Goal: Task Accomplishment & Management: Manage account settings

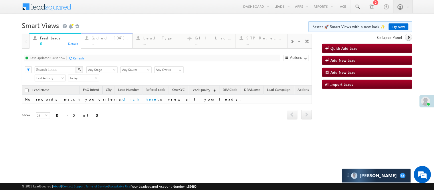
click at [110, 44] on div "..." at bounding box center [110, 43] width 37 height 4
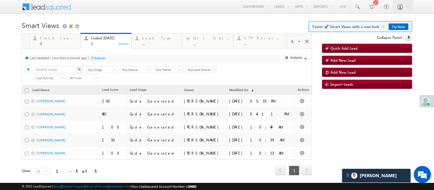
click at [139, 28] on h1 "Smart Views Getting Started Faster 🚀 Smart Views with a new look ✨ Try Now" at bounding box center [217, 24] width 390 height 11
click at [145, 22] on h1 "Smart Views Getting Started Faster 🚀 Smart Views with a new look ✨ Try Now" at bounding box center [217, 24] width 390 height 11
click at [125, 13] on div "Menu Nisha Anand Yadav Nisha .Yada v@ang elbro king. com Angel Broki" at bounding box center [217, 7] width 390 height 14
click at [165, 23] on h1 "Smart Views Getting Started Faster 🚀 Smart Views with a new look ✨ Try Now" at bounding box center [217, 24] width 390 height 11
click at [354, 7] on span at bounding box center [357, 7] width 6 height 6
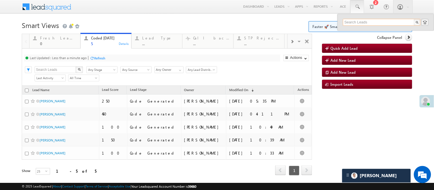
click at [359, 22] on input "text" at bounding box center [382, 22] width 78 height 7
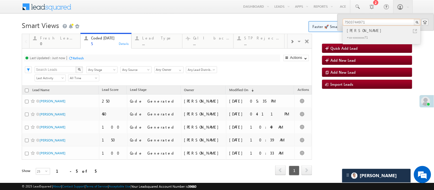
type input "7503744971"
click at [359, 34] on div "+xx-xxxxxxxx71" at bounding box center [384, 37] width 77 height 7
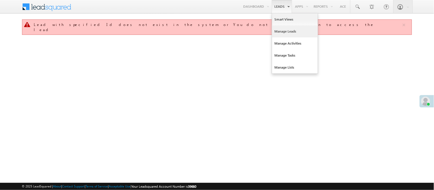
click at [291, 29] on link "Manage Leads" at bounding box center [295, 31] width 46 height 12
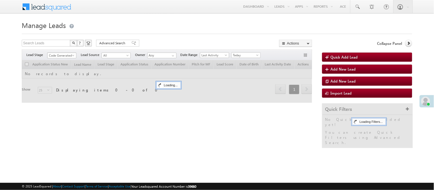
click at [59, 58] on span "Code Generated" at bounding box center [60, 55] width 27 height 5
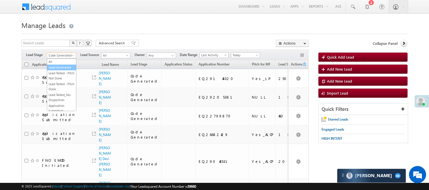
click at [62, 69] on link "Lead Generated" at bounding box center [61, 67] width 29 height 5
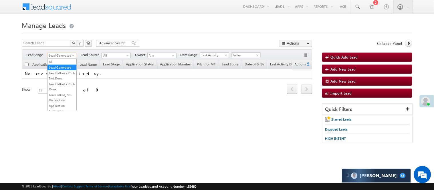
click at [59, 54] on span "Lead Generated" at bounding box center [60, 55] width 27 height 5
click at [62, 77] on link "Lead Talked - Pitch Not Done" at bounding box center [61, 76] width 29 height 10
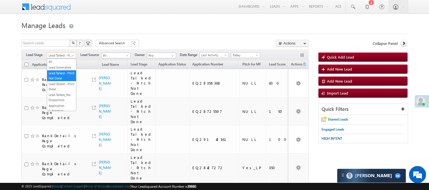
click at [65, 55] on span "Lead Talked - Pitch Not Done" at bounding box center [60, 55] width 27 height 5
click at [61, 70] on link "Lead Generated" at bounding box center [61, 67] width 29 height 5
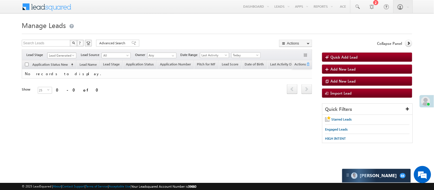
click at [63, 53] on span "Lead Generated" at bounding box center [60, 55] width 27 height 5
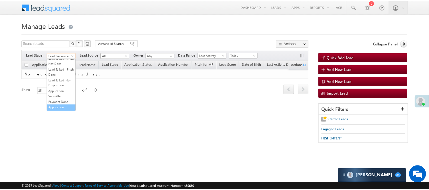
scroll to position [78, 0]
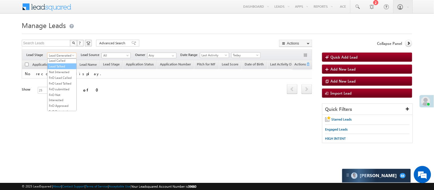
click at [63, 69] on link "Lead Talked" at bounding box center [61, 66] width 29 height 5
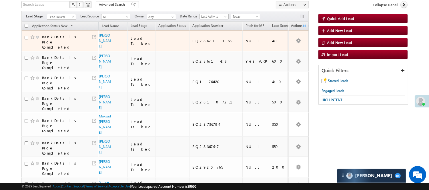
scroll to position [32, 0]
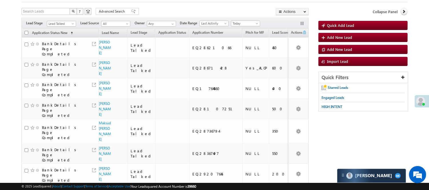
click at [69, 19] on div "Filters Lead Stage All Lead Generated Lead Talked - Pitch Not Done Lead Talked …" at bounding box center [164, 23] width 287 height 11
click at [65, 22] on span "Lead Talked" at bounding box center [60, 23] width 27 height 5
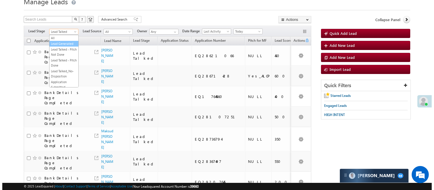
scroll to position [0, 0]
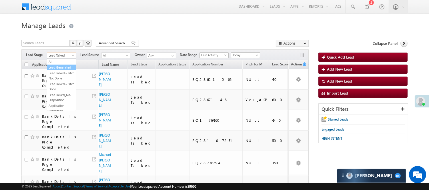
click at [51, 70] on link "Lead Generated" at bounding box center [61, 67] width 29 height 5
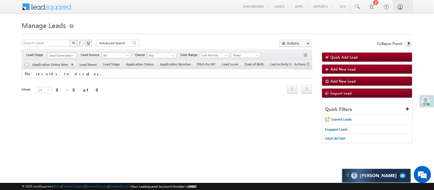
click at [67, 58] on body "Menu Nisha Anand Yadav Nisha .Yada v@ang elbro king. com" at bounding box center [217, 81] width 434 height 162
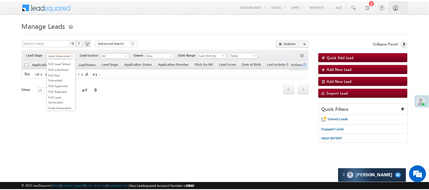
scroll to position [47, 0]
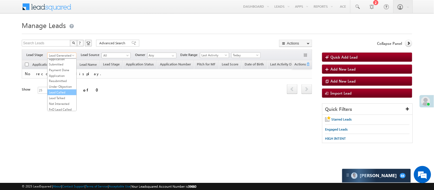
click at [62, 95] on link "Lead Called" at bounding box center [61, 92] width 29 height 5
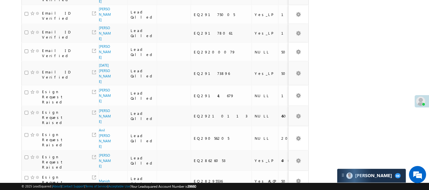
scroll to position [382, 0]
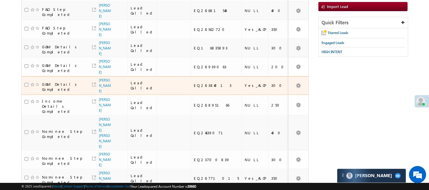
scroll to position [0, 0]
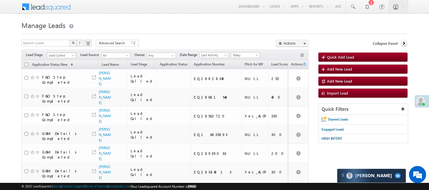
click at [69, 55] on span "Lead Called" at bounding box center [60, 55] width 27 height 5
click at [64, 70] on link "Lead Generated" at bounding box center [61, 67] width 29 height 5
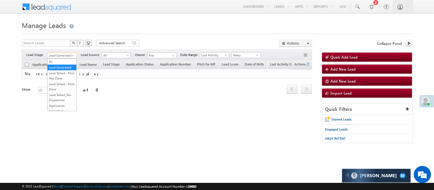
click at [67, 56] on span "Lead Generated" at bounding box center [60, 55] width 27 height 5
click at [63, 81] on link "Lead Talked - Pitch Not Done" at bounding box center [61, 76] width 29 height 10
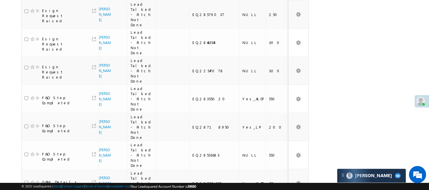
scroll to position [558, 0]
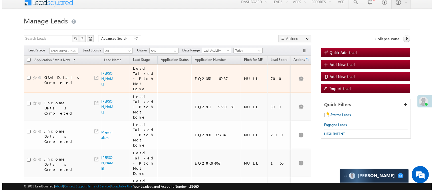
scroll to position [0, 0]
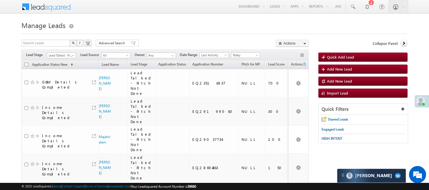
click at [65, 51] on div "Filters Lead Stage All Lead Generated Lead Talked - Pitch Not Done Lead Talked …" at bounding box center [164, 54] width 287 height 11
click at [62, 55] on span "Lead Talked - Pitch Not Done" at bounding box center [60, 55] width 27 height 5
click at [65, 70] on link "Lead Generated" at bounding box center [61, 67] width 29 height 5
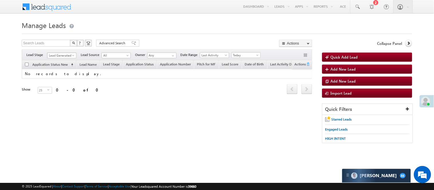
click at [56, 53] on span "Lead Generated" at bounding box center [60, 55] width 27 height 5
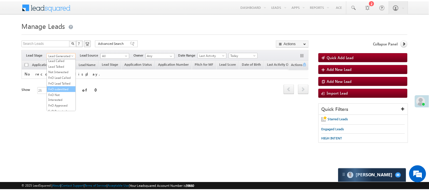
scroll to position [78, 0]
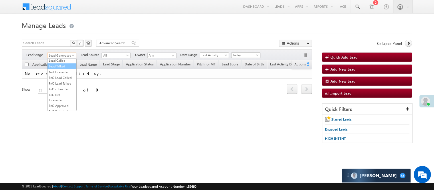
click at [64, 69] on link "Lead Talked" at bounding box center [61, 66] width 29 height 5
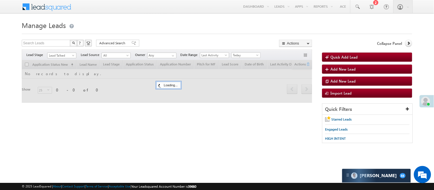
click at [176, 41] on div "Search Leads X ? 0 results found Advanced Search Advanced Search Advanced searc…" at bounding box center [167, 44] width 290 height 8
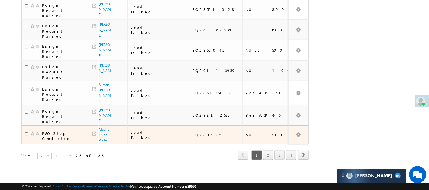
scroll to position [462, 0]
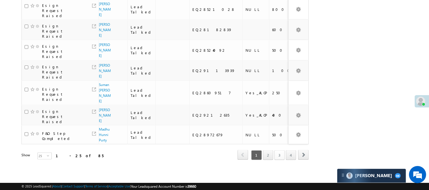
click at [279, 152] on link "3" at bounding box center [280, 155] width 10 height 10
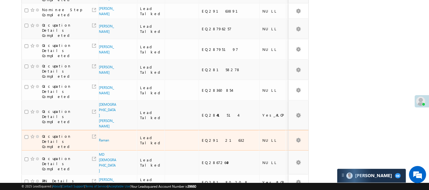
scroll to position [0, 0]
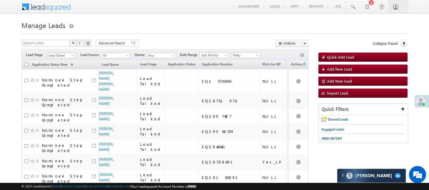
click at [58, 54] on span "Lead Talked" at bounding box center [60, 55] width 27 height 5
click at [61, 63] on link "Lead Called" at bounding box center [61, 60] width 29 height 5
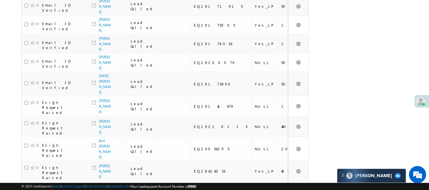
scroll to position [382, 0]
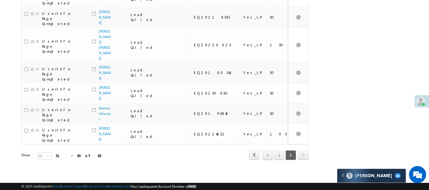
scroll to position [171, 0]
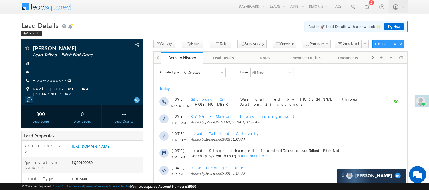
click at [47, 80] on link "+xx-xxxxxxxx62" at bounding box center [53, 80] width 40 height 5
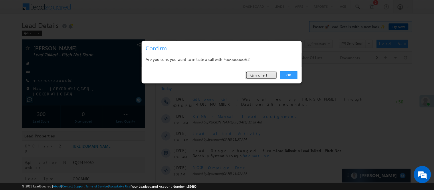
click at [267, 75] on link "Cancel" at bounding box center [261, 75] width 32 height 8
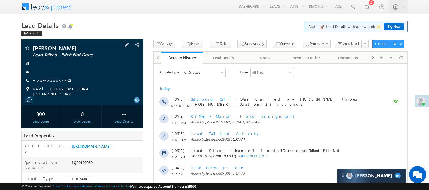
click at [47, 79] on link "+xx-xxxxxxxx62" at bounding box center [53, 80] width 40 height 5
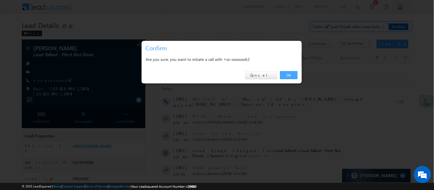
click at [290, 73] on link "OK" at bounding box center [288, 75] width 17 height 8
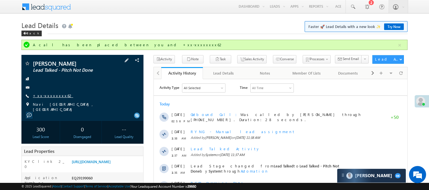
click at [52, 98] on link "+xx-xxxxxxxx62" at bounding box center [53, 95] width 40 height 5
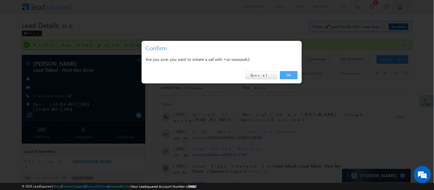
click at [287, 78] on link "OK" at bounding box center [288, 75] width 17 height 8
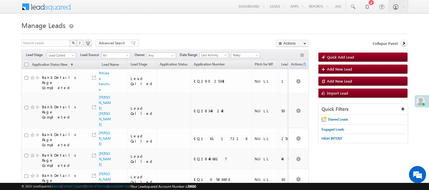
click at [57, 57] on span "Lead Called" at bounding box center [60, 55] width 27 height 5
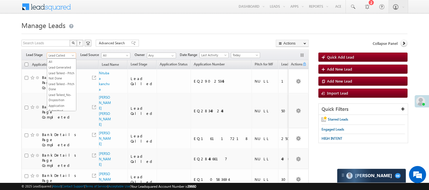
scroll to position [70, 0]
drag, startPoint x: 61, startPoint y: 93, endPoint x: 63, endPoint y: 90, distance: 3.3
click at [63, 90] on ul "All Lead Generated Lead Talked - Pitch Not Done Lead Talked - Pitch Done Lead T…" at bounding box center [61, 85] width 29 height 53
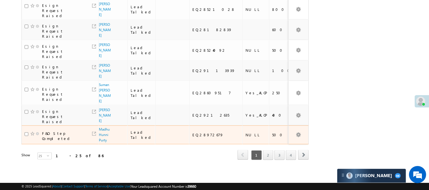
scroll to position [0, 0]
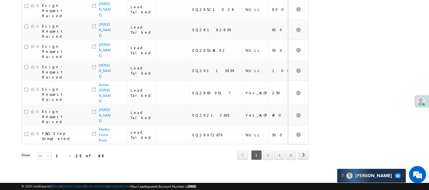
click at [285, 144] on div "Refresh first prev 1 2 3 4 next last 1 - 25 of 86" at bounding box center [164, 152] width 287 height 17
click at [281, 150] on link "3" at bounding box center [280, 155] width 10 height 10
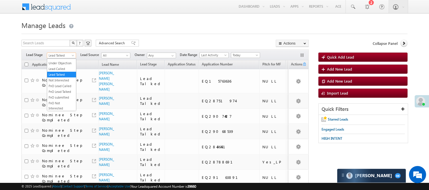
click at [62, 54] on span "Lead Talked" at bounding box center [60, 55] width 27 height 5
click at [61, 67] on link "Lead Generated" at bounding box center [61, 67] width 29 height 5
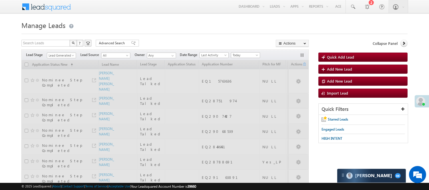
click at [179, 27] on h1 "Manage Leads" at bounding box center [214, 24] width 386 height 11
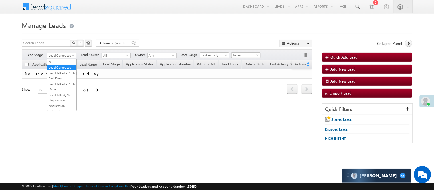
click at [65, 54] on span "Lead Generated" at bounding box center [60, 55] width 27 height 5
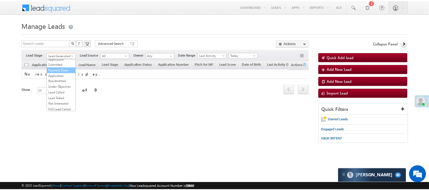
scroll to position [47, 0]
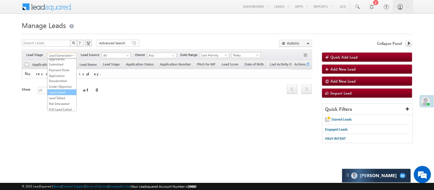
click at [68, 95] on link "Lead Called" at bounding box center [61, 92] width 29 height 5
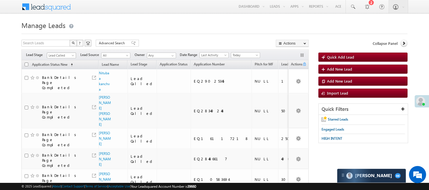
click at [66, 56] on span "Lead Called" at bounding box center [60, 55] width 27 height 5
click at [68, 69] on link "Lead Talked" at bounding box center [61, 66] width 29 height 5
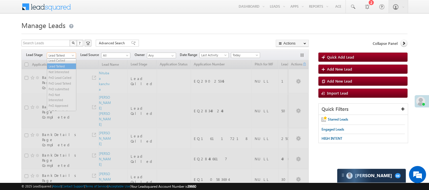
click at [69, 56] on span "Lead Talked" at bounding box center [60, 55] width 27 height 5
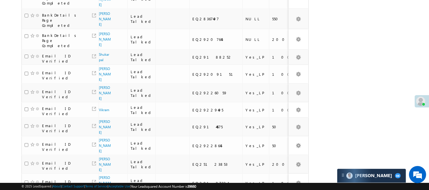
scroll to position [0, 0]
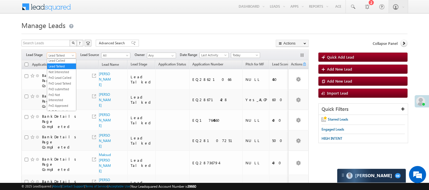
click at [55, 54] on span "Lead Talked" at bounding box center [60, 55] width 27 height 5
click at [61, 63] on link "Lead Called" at bounding box center [61, 60] width 29 height 5
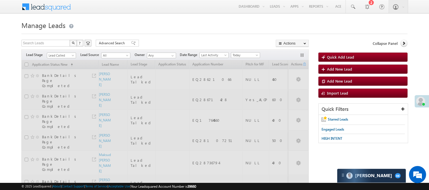
click at [116, 20] on h1 "Manage Leads" at bounding box center [214, 24] width 386 height 11
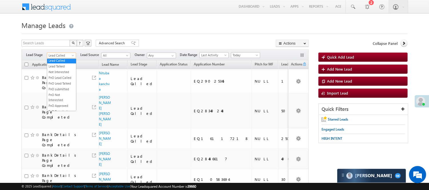
click at [57, 55] on span "Lead Called" at bounding box center [60, 55] width 27 height 5
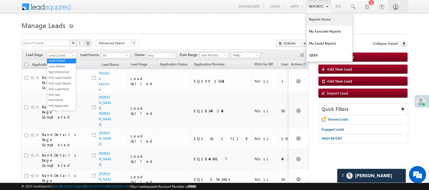
click at [322, 22] on link "Reports Home" at bounding box center [330, 19] width 46 height 12
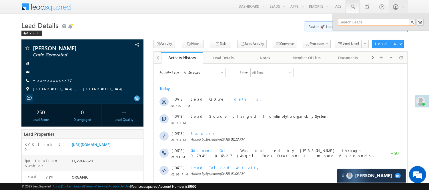
click at [367, 22] on input "text" at bounding box center [377, 22] width 78 height 7
click at [350, 21] on input "808016703" at bounding box center [377, 22] width 78 height 7
drag, startPoint x: 363, startPoint y: 23, endPoint x: 326, endPoint y: 22, distance: 36.6
type input "8080116703"
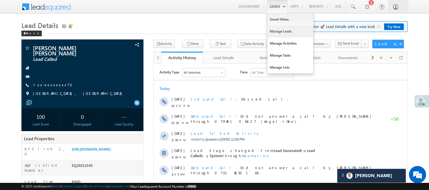
click at [283, 33] on link "Manage Leads" at bounding box center [291, 31] width 46 height 12
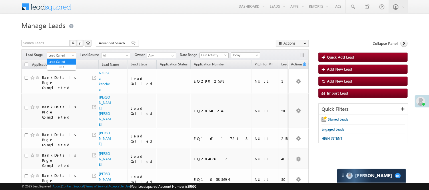
click at [61, 55] on span "Lead Called" at bounding box center [60, 55] width 27 height 5
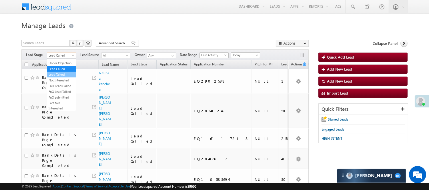
scroll to position [142, 0]
click at [63, 96] on link "Code Generated" at bounding box center [61, 96] width 29 height 5
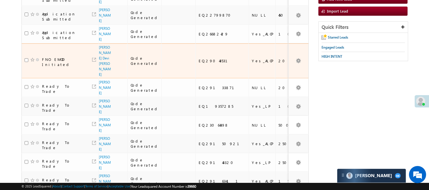
scroll to position [0, 0]
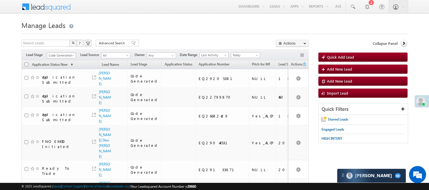
click at [65, 55] on span "Code Generated" at bounding box center [60, 55] width 27 height 5
click at [61, 67] on link "Lead Generated" at bounding box center [61, 67] width 29 height 5
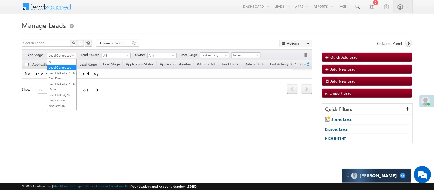
click at [61, 55] on span "Lead Generated" at bounding box center [60, 55] width 27 height 5
click at [59, 78] on link "Lead Talked - Pitch Not Done" at bounding box center [61, 76] width 29 height 10
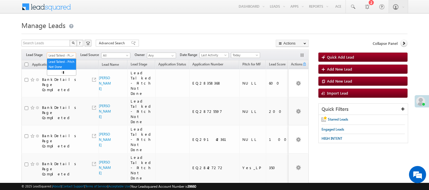
click at [61, 54] on span "Lead Talked - Pitch Not Done" at bounding box center [60, 55] width 27 height 5
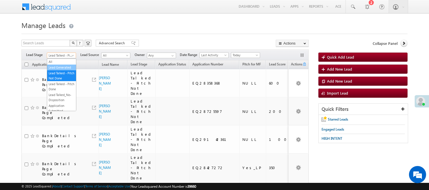
click at [50, 70] on link "Lead Generated" at bounding box center [61, 67] width 29 height 5
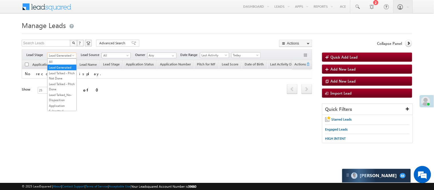
click at [66, 53] on span "Lead Generated" at bounding box center [60, 55] width 27 height 5
click at [65, 94] on link "Code Generated" at bounding box center [61, 96] width 29 height 5
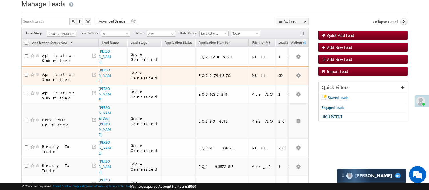
scroll to position [36, 0]
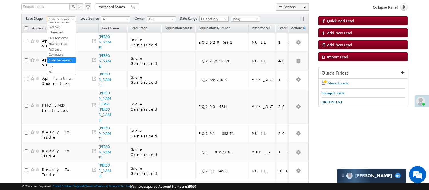
click at [64, 20] on span "Code Generated" at bounding box center [60, 19] width 27 height 5
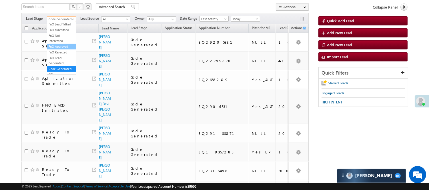
scroll to position [78, 0]
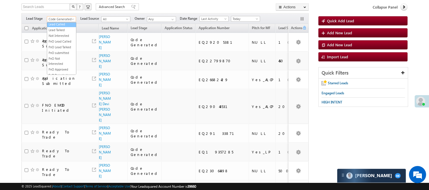
click at [59, 27] on link "Lead Called" at bounding box center [61, 24] width 29 height 5
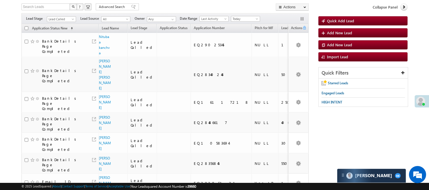
click at [61, 18] on span "Lead Called" at bounding box center [60, 19] width 27 height 5
click at [59, 33] on link "Lead Talked" at bounding box center [61, 29] width 29 height 5
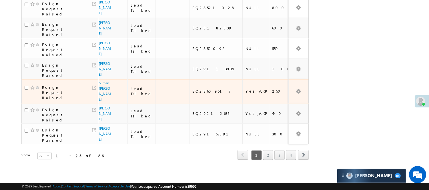
scroll to position [457, 0]
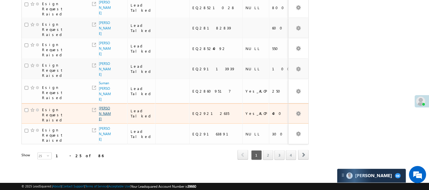
click at [102, 113] on link "LOMAN" at bounding box center [105, 113] width 12 height 15
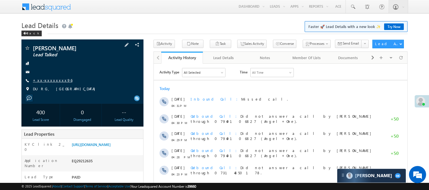
click at [51, 80] on link "+xx-xxxxxxxx96" at bounding box center [52, 80] width 39 height 5
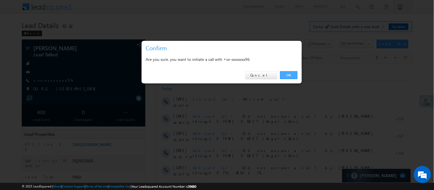
click at [287, 76] on link "OK" at bounding box center [288, 75] width 17 height 8
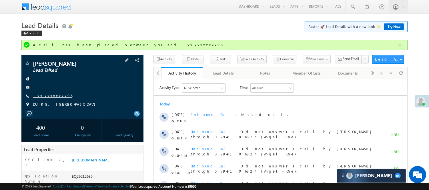
click at [39, 95] on link "+xx-xxxxxxxx96" at bounding box center [52, 95] width 39 height 5
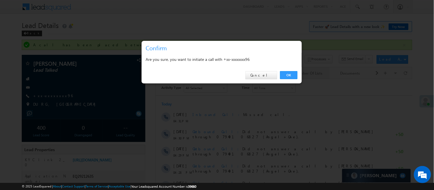
click at [290, 75] on link "OK" at bounding box center [288, 75] width 17 height 8
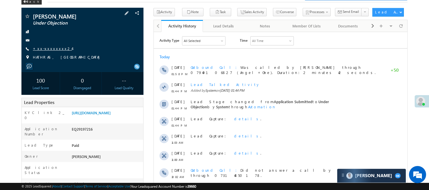
click at [52, 48] on link "+xx-xxxxxxxx24" at bounding box center [52, 48] width 39 height 5
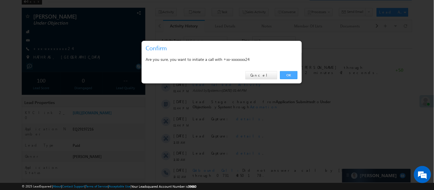
click at [287, 72] on link "OK" at bounding box center [288, 75] width 17 height 8
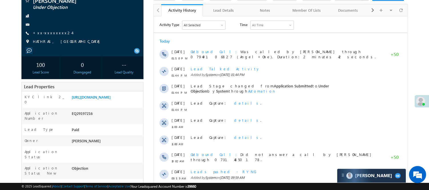
scroll to position [63, 0]
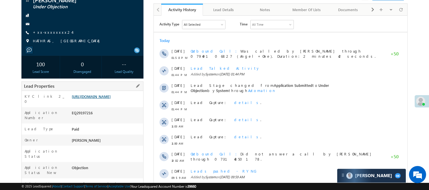
click at [99, 99] on link "https://angelbroking1-pk3em7sa.customui-test.leadsquared.com?leadId=49da30d0-77…" at bounding box center [91, 96] width 39 height 5
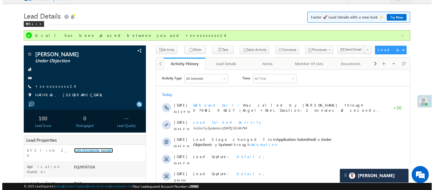
scroll to position [0, 0]
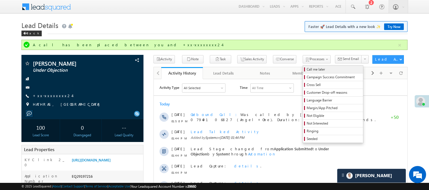
click at [307, 67] on span "Call me later" at bounding box center [334, 69] width 54 height 5
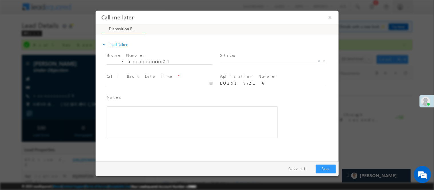
click at [244, 63] on span "X" at bounding box center [273, 62] width 107 height 6
click at [243, 62] on span "X" at bounding box center [273, 61] width 107 height 6
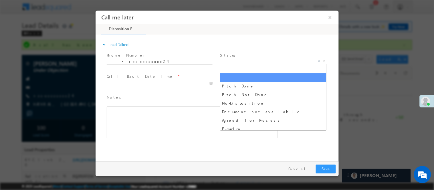
click at [242, 61] on span "X" at bounding box center [273, 61] width 107 height 6
click at [253, 93] on div "Notes * Editor toolbars Basic Styles Bold Italic Underline Paragraph Insert/Rem…" at bounding box center [191, 119] width 173 height 52
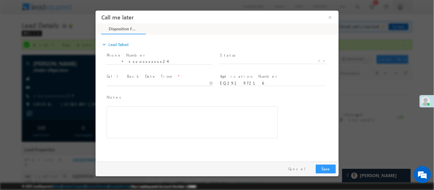
click at [180, 80] on input "text" at bounding box center [159, 83] width 106 height 6
type input "09/19/25 6:56 PM"
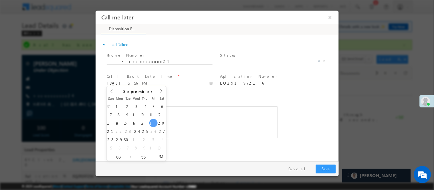
click at [239, 59] on span "X" at bounding box center [273, 61] width 107 height 6
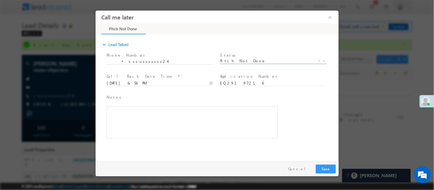
select select "Pitch Not Done"
drag, startPoint x: 325, startPoint y: 168, endPoint x: 264, endPoint y: 10, distance: 169.3
click at [325, 168] on button "Save" at bounding box center [325, 168] width 20 height 9
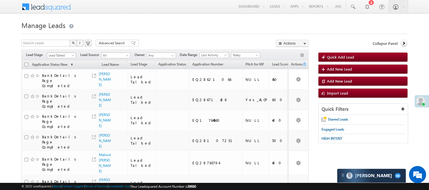
click at [65, 53] on span "Lead Talked" at bounding box center [60, 55] width 27 height 5
click at [63, 55] on span "Lead Talked" at bounding box center [60, 55] width 27 height 5
click at [63, 54] on span "Lead Talked" at bounding box center [60, 55] width 27 height 5
click at [60, 94] on link "Code Generated" at bounding box center [61, 96] width 29 height 5
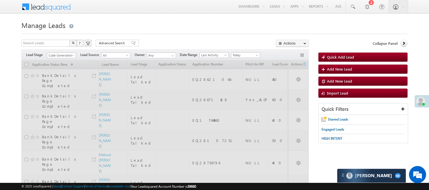
scroll to position [0, 0]
click at [156, 31] on div at bounding box center [214, 32] width 386 height 4
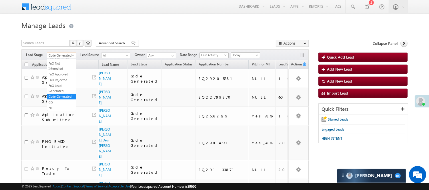
click at [65, 55] on span "Code Generated" at bounding box center [60, 55] width 27 height 5
click at [64, 70] on link "Lead Generated" at bounding box center [61, 67] width 29 height 5
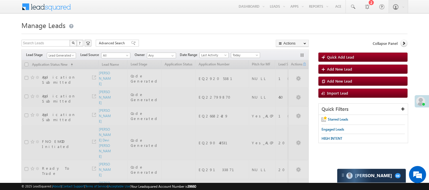
click at [194, 34] on div at bounding box center [214, 32] width 386 height 4
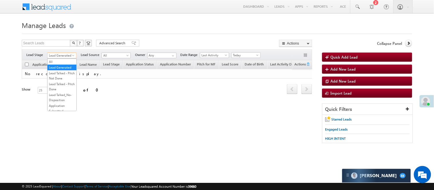
click at [69, 54] on span "Lead Generated" at bounding box center [60, 55] width 27 height 5
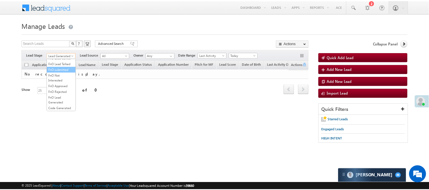
scroll to position [95, 0]
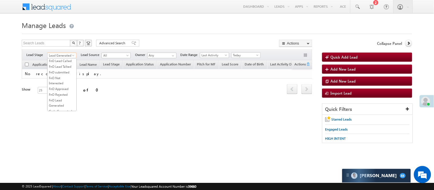
click at [60, 52] on link "Lead Talked" at bounding box center [61, 49] width 29 height 5
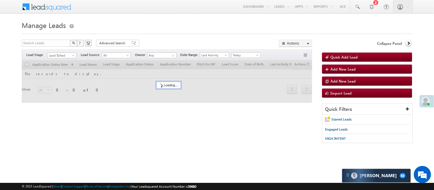
click at [177, 31] on div at bounding box center [217, 32] width 390 height 4
click at [66, 53] on span "Lead Talked" at bounding box center [60, 55] width 27 height 5
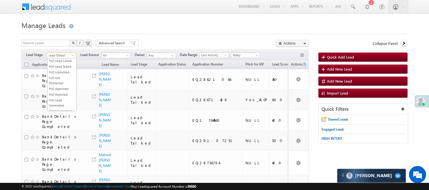
click at [63, 46] on link "Lead Called" at bounding box center [61, 43] width 29 height 5
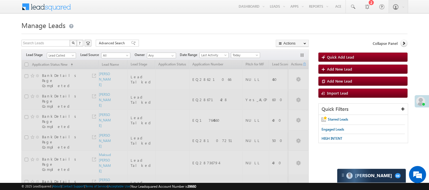
click at [128, 24] on h1 "Manage Leads" at bounding box center [214, 24] width 386 height 11
click at [55, 55] on span "Lead Called" at bounding box center [60, 55] width 27 height 5
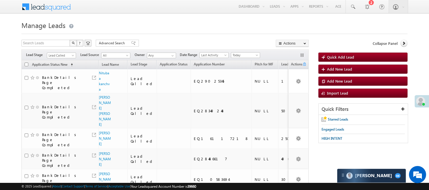
scroll to position [166, 0]
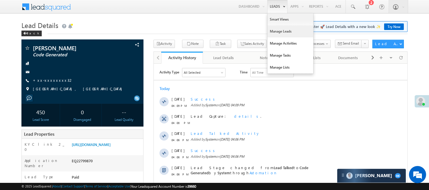
click at [283, 31] on link "Manage Leads" at bounding box center [291, 31] width 46 height 12
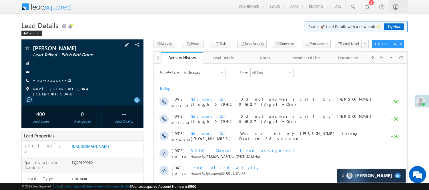
click at [46, 82] on link "+xx-xxxxxxxx62" at bounding box center [53, 80] width 40 height 5
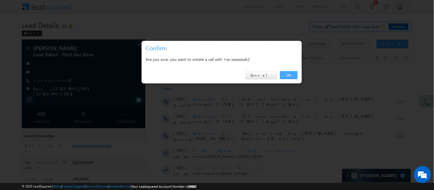
click at [290, 78] on link "OK" at bounding box center [288, 75] width 17 height 8
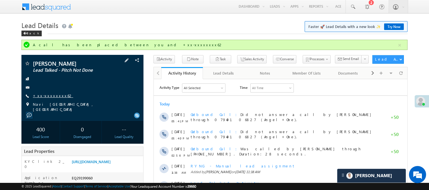
drag, startPoint x: 59, startPoint y: 96, endPoint x: 56, endPoint y: 96, distance: 3.4
click at [56, 96] on div "+xx-xxxxxxxx62" at bounding box center [82, 96] width 116 height 6
click at [56, 96] on link "+xx-xxxxxxxx62" at bounding box center [53, 95] width 40 height 5
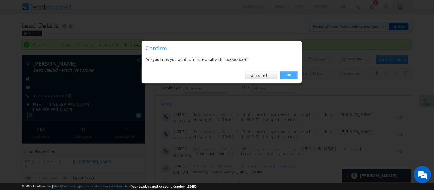
click at [287, 75] on link "OK" at bounding box center [288, 75] width 17 height 8
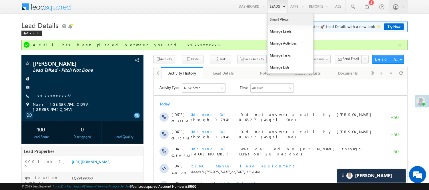
click at [281, 20] on link "Smart Views" at bounding box center [291, 19] width 46 height 12
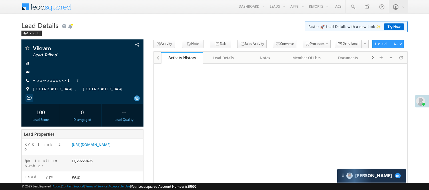
scroll to position [32, 0]
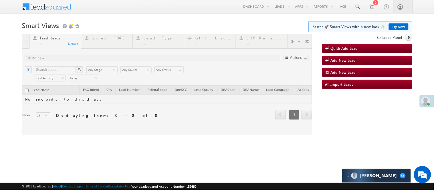
click at [98, 38] on div at bounding box center [167, 85] width 290 height 102
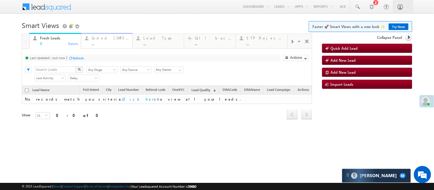
click at [105, 41] on div "Coded Today ..." at bounding box center [110, 40] width 37 height 11
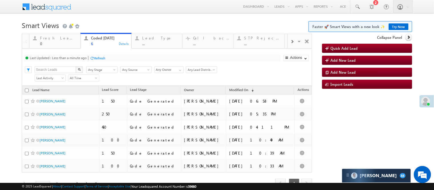
click at [156, 17] on body "Menu Nisha Anand Yadav Nisha .Yada v@ang elbro king. com" at bounding box center [217, 102] width 434 height 204
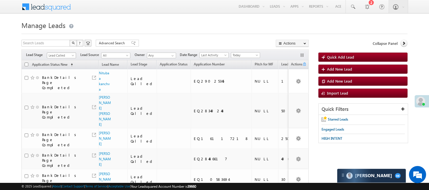
click at [64, 54] on span "Lead Called" at bounding box center [60, 55] width 27 height 5
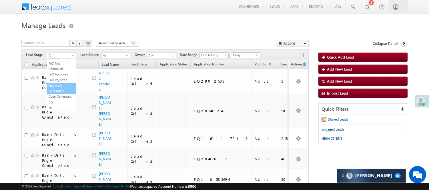
scroll to position [142, 0]
click at [62, 94] on link "Code Generated" at bounding box center [61, 96] width 29 height 5
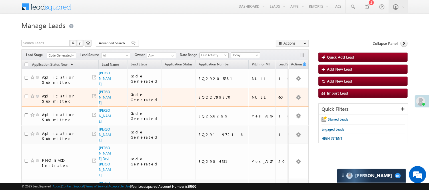
scroll to position [0, 0]
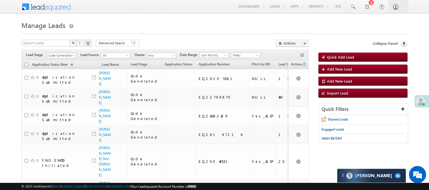
click at [63, 53] on span "Code Generated" at bounding box center [60, 55] width 27 height 5
click at [59, 65] on li "Lead Generated" at bounding box center [61, 68] width 29 height 6
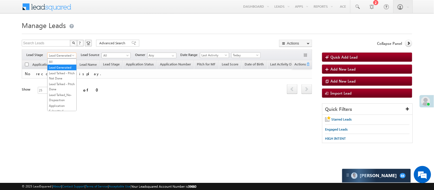
click at [65, 56] on span "Lead Generated" at bounding box center [60, 55] width 27 height 5
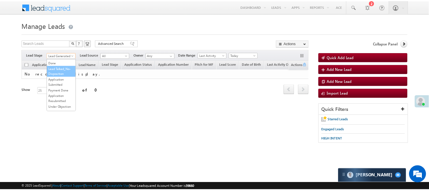
scroll to position [127, 0]
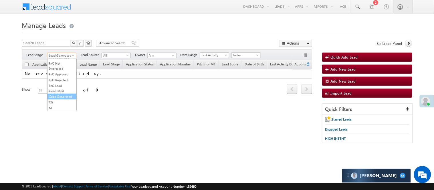
click at [59, 99] on link "Code Generated" at bounding box center [61, 96] width 29 height 5
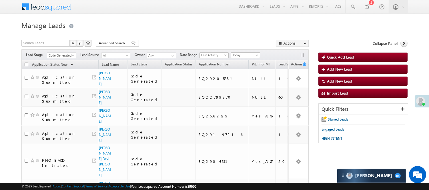
click at [66, 55] on span "Code Generated" at bounding box center [60, 55] width 27 height 5
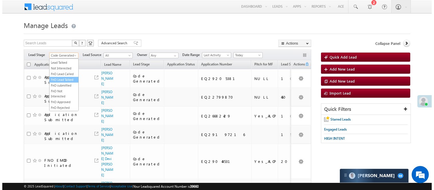
scroll to position [95, 0]
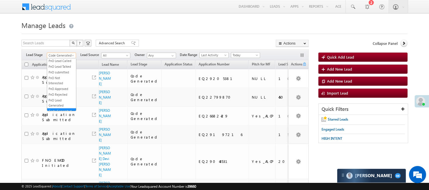
click at [64, 46] on link "Lead Called" at bounding box center [61, 43] width 29 height 5
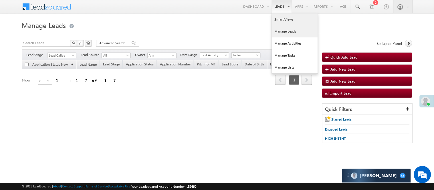
click at [283, 20] on link "Smart Views" at bounding box center [295, 19] width 46 height 12
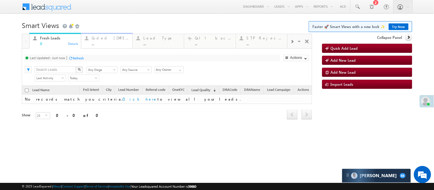
click at [107, 42] on div "..." at bounding box center [110, 43] width 37 height 4
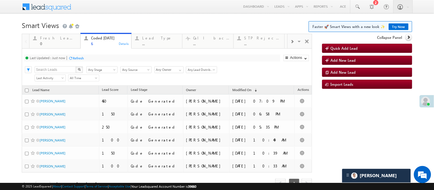
click at [136, 26] on h1 "Smart Views Getting Started Faster 🚀 Smart Views with a new look ✨ Try Now" at bounding box center [217, 24] width 390 height 11
click at [154, 17] on body "Menu Nisha Anand Yadav Nisha .Yada v@ang elbro king. com" at bounding box center [217, 102] width 434 height 204
click at [133, 19] on h1 "Smart Views Getting Started Faster 🚀 Smart Views with a new look ✨ Try Now" at bounding box center [217, 24] width 390 height 11
click at [170, 24] on h1 "Smart Views Getting Started Faster 🚀 Smart Views with a new look ✨ Try Now" at bounding box center [217, 24] width 390 height 11
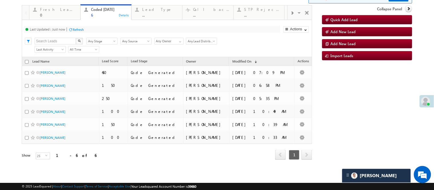
scroll to position [11, 0]
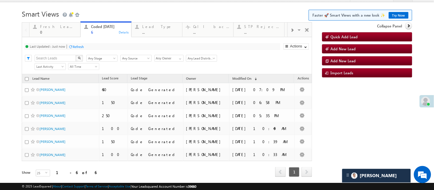
click at [137, 16] on h1 "Smart Views Getting Started Faster 🚀 Smart Views with a new look ✨ Try Now" at bounding box center [217, 13] width 390 height 11
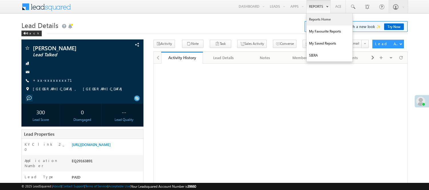
click at [313, 20] on link "Reports Home" at bounding box center [330, 19] width 46 height 12
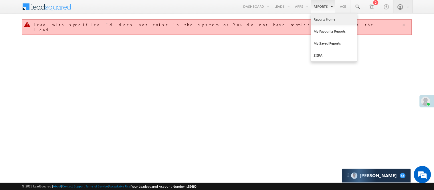
click at [321, 17] on link "Reports Home" at bounding box center [334, 19] width 46 height 12
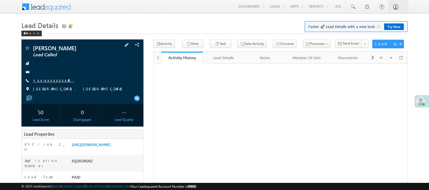
click at [44, 81] on link "+xx-xxxxxxxx40" at bounding box center [53, 80] width 41 height 5
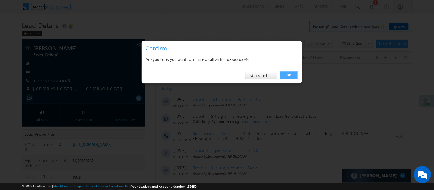
click at [287, 74] on link "OK" at bounding box center [288, 75] width 17 height 8
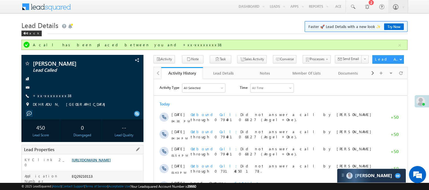
click at [110, 162] on link "[URL][DOMAIN_NAME]" at bounding box center [91, 160] width 39 height 5
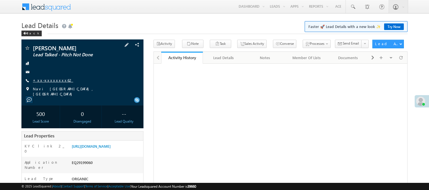
click at [40, 82] on link "+xx-xxxxxxxx62" at bounding box center [53, 80] width 40 height 5
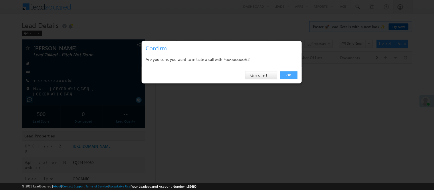
click at [289, 75] on link "OK" at bounding box center [288, 75] width 17 height 8
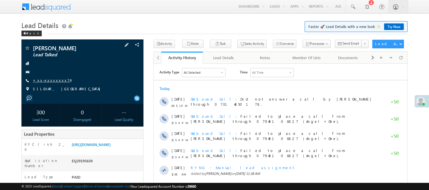
click at [48, 78] on link "+xx-xxxxxxxx74" at bounding box center [51, 80] width 37 height 5
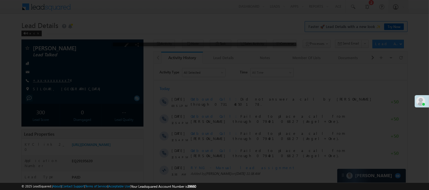
click at [48, 79] on div at bounding box center [214, 95] width 429 height 190
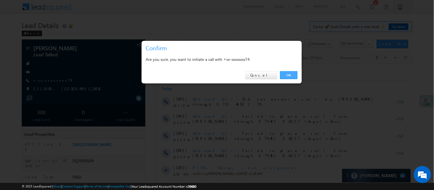
click at [290, 75] on link "OK" at bounding box center [288, 75] width 17 height 8
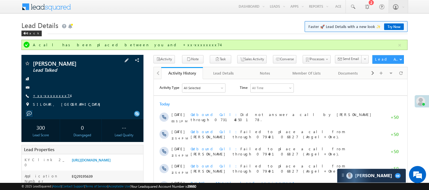
click at [46, 98] on link "+xx-xxxxxxxx74" at bounding box center [51, 95] width 37 height 5
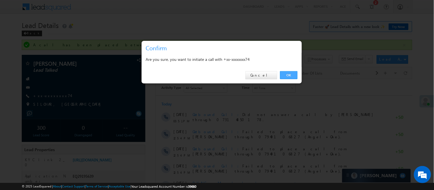
click at [290, 77] on link "OK" at bounding box center [288, 75] width 17 height 8
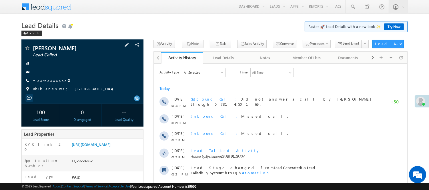
click at [51, 79] on link "+xx-xxxxxxxx42" at bounding box center [52, 80] width 39 height 5
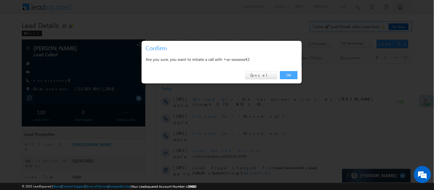
click at [284, 71] on link "OK" at bounding box center [288, 75] width 17 height 8
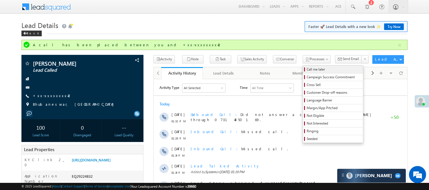
click at [307, 69] on span "Call me later" at bounding box center [334, 69] width 54 height 5
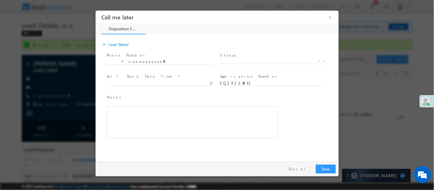
click at [235, 62] on span "X" at bounding box center [273, 61] width 107 height 6
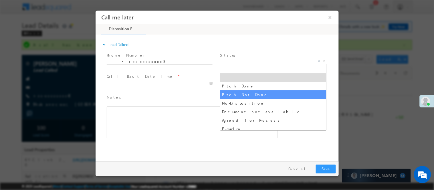
select select "Pitch Not Done"
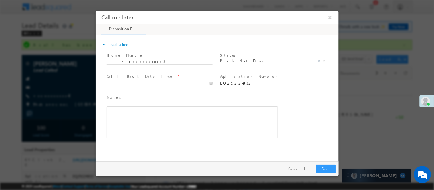
click at [166, 83] on body "Call me later ×" at bounding box center [216, 84] width 243 height 148
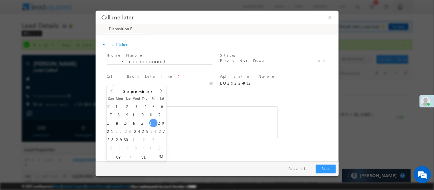
type input "09/19/25 7:31 PM"
click at [323, 168] on button "Save" at bounding box center [325, 168] width 20 height 9
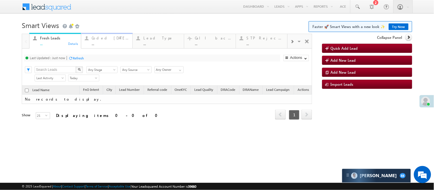
click at [102, 45] on div "..." at bounding box center [110, 43] width 37 height 4
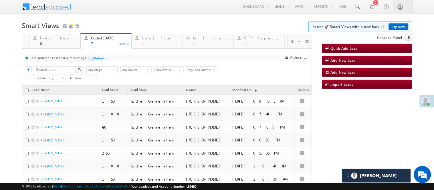
click at [123, 26] on h1 "Smart Views Getting Started Faster 🚀 Smart Views with a new look ✨ Try Now" at bounding box center [217, 24] width 390 height 11
click at [116, 17] on body "Menu Nisha Anand Yadav Nisha .Yada v@ang elbro king. com" at bounding box center [217, 108] width 434 height 217
click at [135, 21] on h1 "Smart Views Getting Started Faster 🚀 Smart Views with a new look ✨ Try Now" at bounding box center [217, 24] width 390 height 11
click at [130, 26] on h1 "Smart Views Getting Started Faster 🚀 Smart Views with a new look ✨ Try Now" at bounding box center [217, 24] width 390 height 11
click at [145, 19] on h1 "Smart Views Getting Started Faster 🚀 Smart Views with a new look ✨ Try Now" at bounding box center [217, 24] width 390 height 11
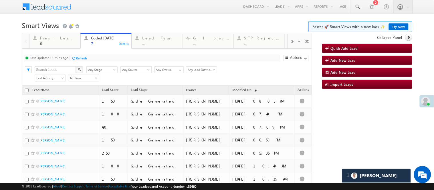
click at [115, 21] on h1 "Smart Views Getting Started Faster 🚀 Smart Views with a new look ✨ Try Now" at bounding box center [217, 24] width 390 height 11
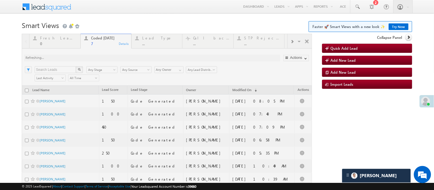
click at [119, 19] on h1 "Smart Views Getting Started Faster 🚀 Smart Views with a new look ✨ Try Now" at bounding box center [217, 24] width 390 height 11
click at [116, 23] on h1 "Smart Views Getting Started Faster 🚀 Smart Views with a new look ✨ Try Now" at bounding box center [217, 24] width 390 height 11
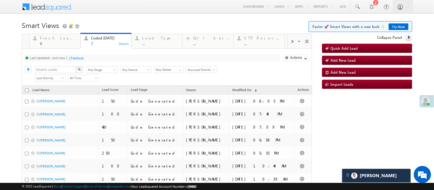
click at [117, 19] on h1 "Smart Views Getting Started Faster 🚀 Smart Views with a new look ✨ Try Now" at bounding box center [217, 24] width 390 height 11
click at [117, 18] on body "Menu Nisha Anand Yadav Nisha .Yada v@ang elbro king. com" at bounding box center [217, 108] width 434 height 217
click at [118, 19] on h1 "Smart Views Getting Started Faster 🚀 Smart Views with a new look ✨ Try Now" at bounding box center [217, 24] width 390 height 11
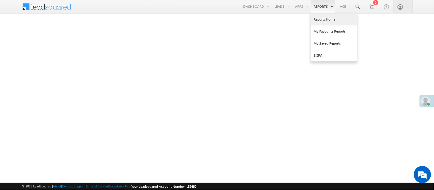
click at [323, 22] on link "Reports Home" at bounding box center [334, 19] width 46 height 12
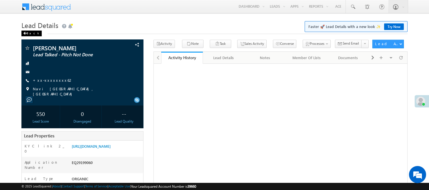
click at [32, 32] on div "Back" at bounding box center [31, 34] width 20 height 6
